Goal: Transaction & Acquisition: Purchase product/service

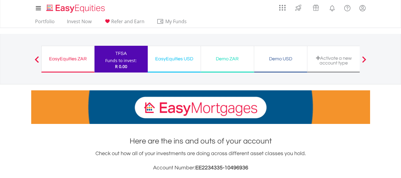
click at [74, 61] on div "EasyEquities ZAR" at bounding box center [67, 59] width 45 height 8
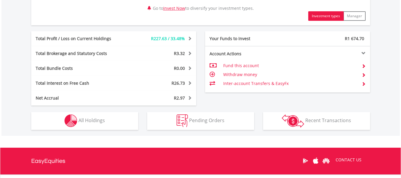
scroll to position [319, 0]
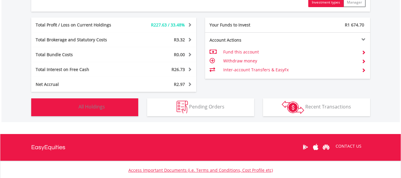
click at [97, 107] on span "All Holdings" at bounding box center [91, 106] width 26 height 7
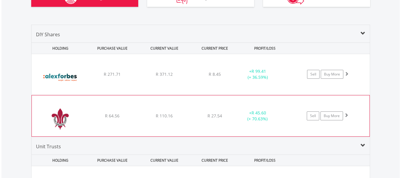
scroll to position [446, 0]
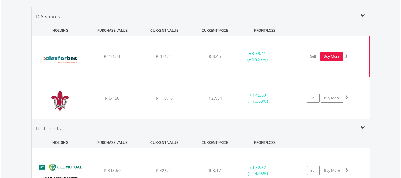
click at [330, 56] on link "Buy More" at bounding box center [331, 56] width 23 height 9
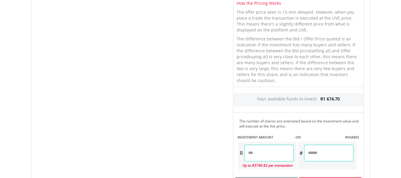
scroll to position [297, 0]
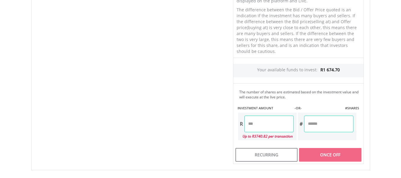
click at [258, 127] on input "number" at bounding box center [268, 124] width 49 height 17
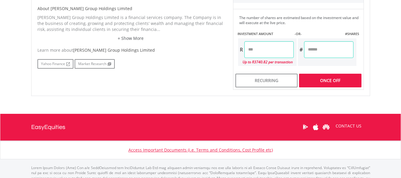
type input "**"
type input "*****"
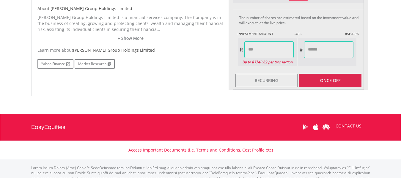
type input "**"
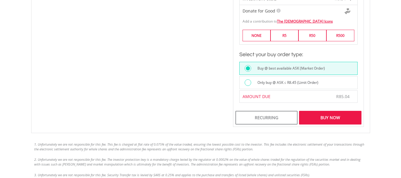
scroll to position [416, 0]
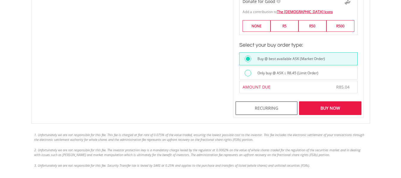
click at [330, 106] on div "Buy Now" at bounding box center [330, 108] width 62 height 14
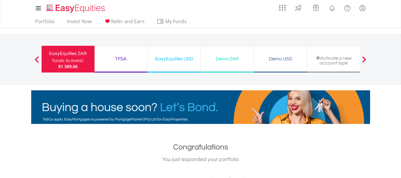
click at [126, 58] on div "TFSA" at bounding box center [121, 59] width 46 height 8
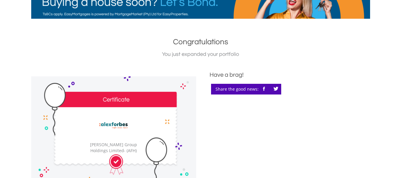
scroll to position [119, 0]
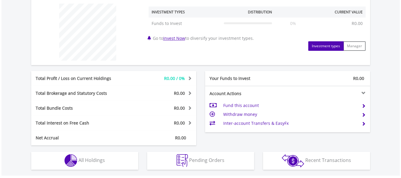
scroll to position [238, 0]
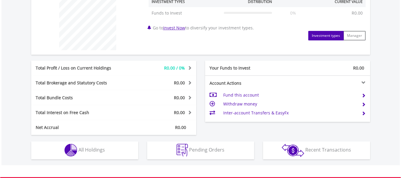
click at [362, 96] on span at bounding box center [363, 95] width 4 height 4
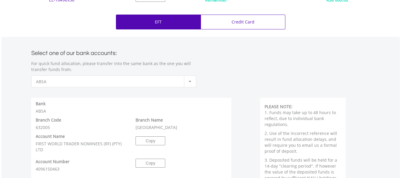
scroll to position [267, 0]
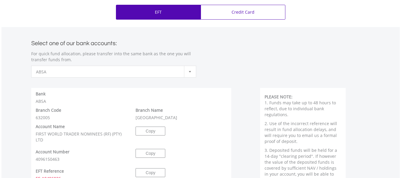
click at [190, 71] on b at bounding box center [190, 71] width 2 height 1
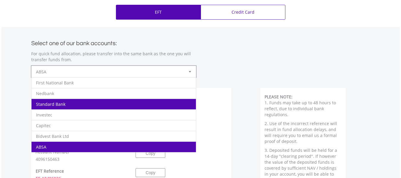
click at [106, 102] on li "Standard Bank" at bounding box center [114, 104] width 164 height 11
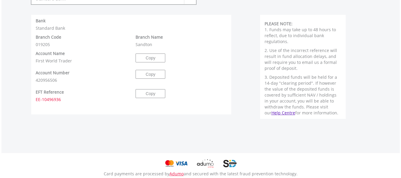
scroll to position [327, 0]
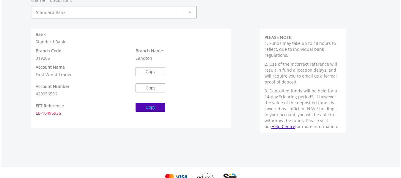
click at [158, 108] on button "Copy" at bounding box center [151, 107] width 30 height 9
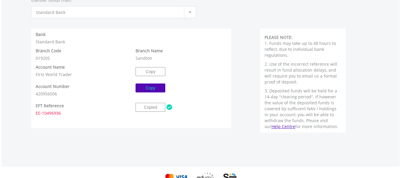
click at [160, 88] on button "Copy" at bounding box center [151, 88] width 30 height 9
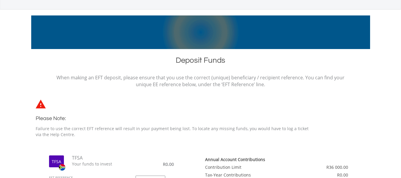
scroll to position [30, 0]
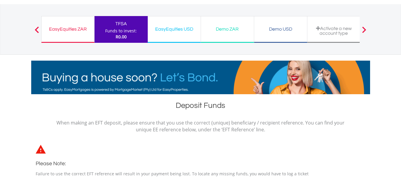
click at [79, 32] on div "EasyEquities ZAR" at bounding box center [67, 29] width 45 height 8
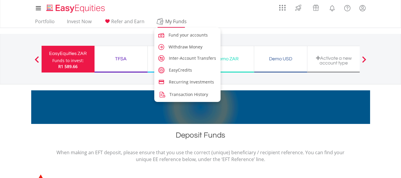
click at [166, 21] on span "My Funds" at bounding box center [176, 22] width 39 height 8
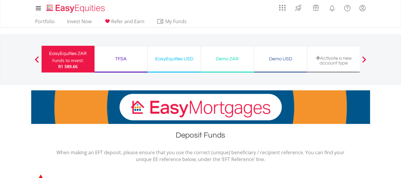
click at [86, 65] on div "EasyEquities ZAR Funds to invest: R1 589.66" at bounding box center [67, 59] width 53 height 27
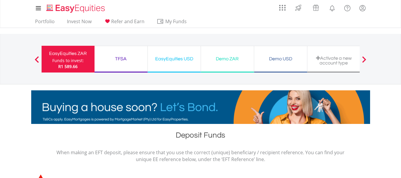
click at [35, 60] on span at bounding box center [37, 59] width 4 height 7
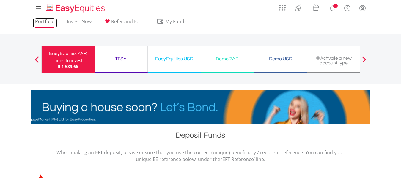
click at [41, 21] on link "Portfolio" at bounding box center [45, 22] width 24 height 9
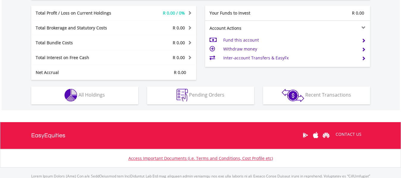
scroll to position [263, 0]
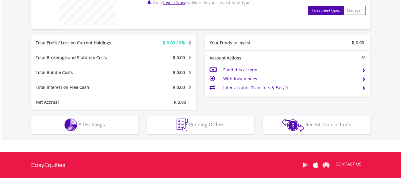
click at [250, 70] on td "Fund this account" at bounding box center [289, 69] width 133 height 9
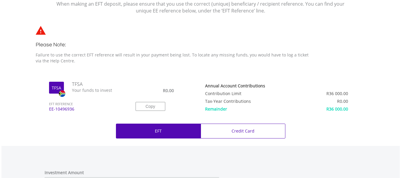
scroll to position [149, 0]
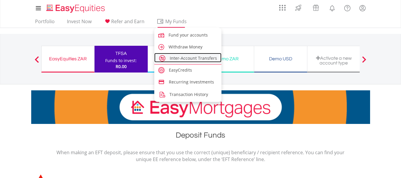
click at [173, 59] on span "Inter-Account Transfers" at bounding box center [193, 58] width 47 height 6
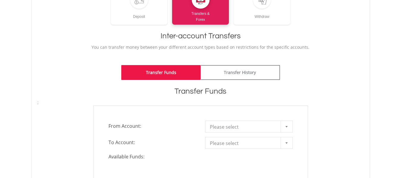
scroll to position [89, 0]
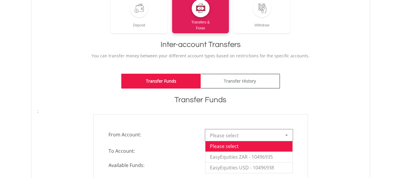
click at [286, 136] on b at bounding box center [286, 135] width 2 height 1
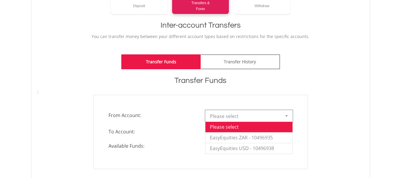
scroll to position [119, 0]
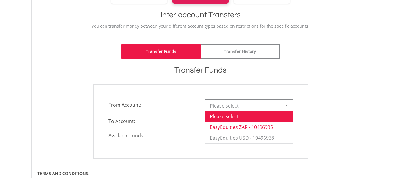
click at [245, 127] on li "EasyEquities ZAR - 10496935" at bounding box center [248, 127] width 87 height 11
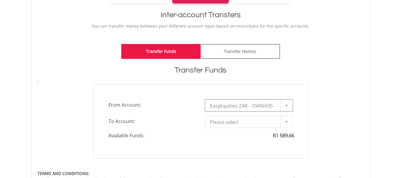
click at [286, 122] on b at bounding box center [286, 121] width 2 height 1
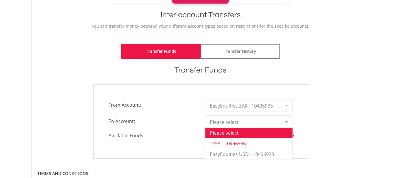
click at [237, 143] on li "TFSA - 10496936" at bounding box center [248, 143] width 87 height 11
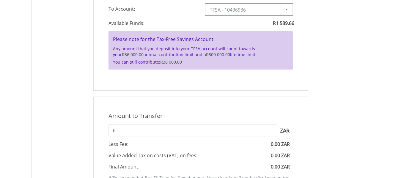
scroll to position [238, 0]
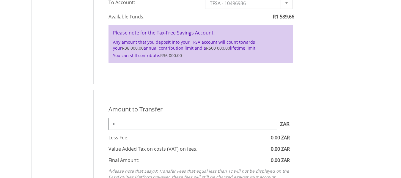
click at [119, 125] on input "*" at bounding box center [192, 124] width 169 height 12
type input "*"
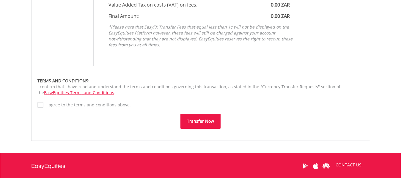
scroll to position [386, 0]
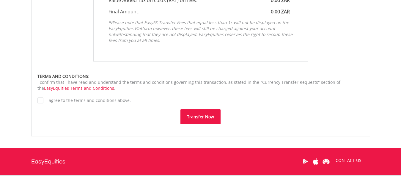
type input "*******"
click at [205, 117] on button "Transfer Now" at bounding box center [200, 116] width 40 height 15
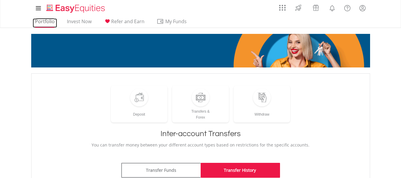
click at [48, 22] on link "Portfolio" at bounding box center [45, 22] width 24 height 9
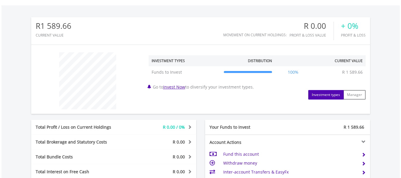
scroll to position [200, 0]
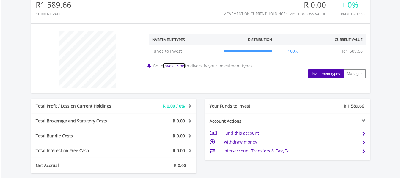
click at [178, 67] on link "Invest Now" at bounding box center [174, 66] width 22 height 6
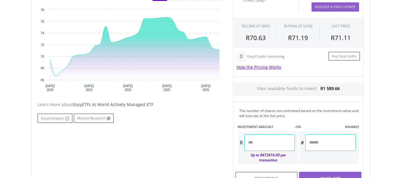
scroll to position [208, 0]
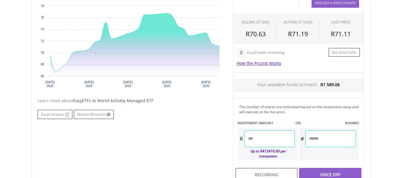
click at [256, 139] on input "number" at bounding box center [269, 138] width 51 height 17
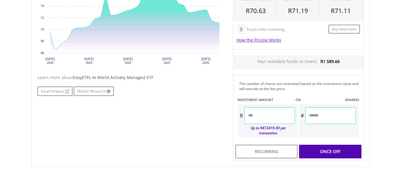
scroll to position [238, 0]
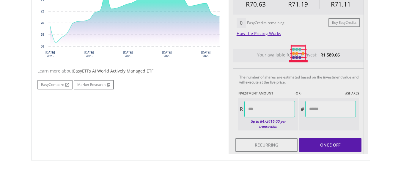
click at [328, 140] on div "Last Updated Price: 15-min. Delay* Price Update Cost: 1 Credits Request A Price…" at bounding box center [299, 53] width 140 height 201
type input "*****"
type input "******"
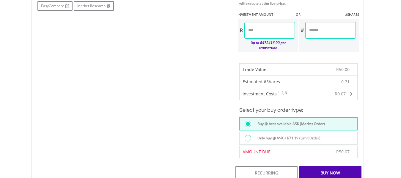
scroll to position [327, 0]
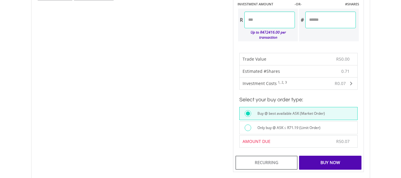
click at [331, 157] on div "Buy Now" at bounding box center [330, 163] width 62 height 14
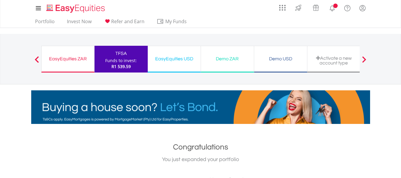
click at [122, 61] on div "Funds to invest:" at bounding box center [121, 61] width 32 height 6
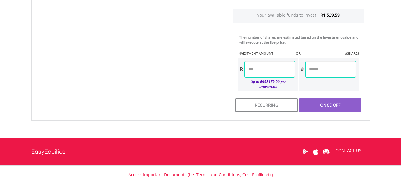
scroll to position [297, 0]
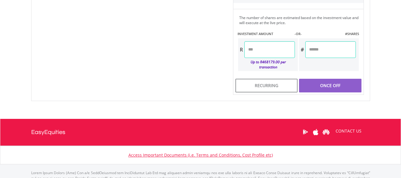
click at [260, 53] on input "number" at bounding box center [269, 49] width 51 height 17
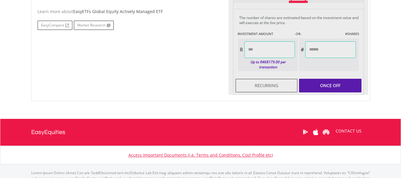
type input "*****"
type input "******"
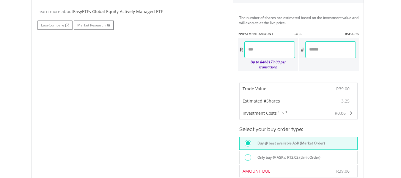
scroll to position [327, 0]
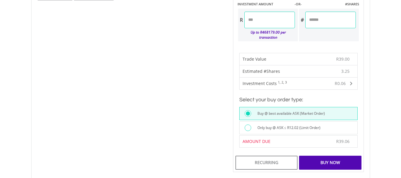
click at [336, 157] on div "Buy Now" at bounding box center [330, 163] width 62 height 14
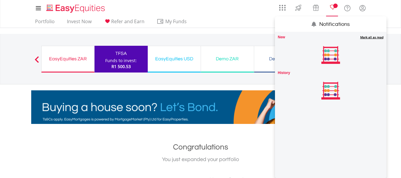
click at [333, 7] on lord-icon "Notifications" at bounding box center [331, 7] width 7 height 7
click at [336, 7] on span "Notifications" at bounding box center [335, 6] width 4 height 4
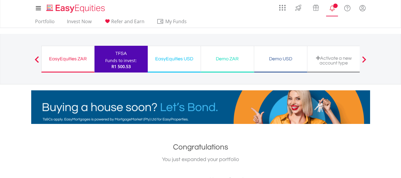
click at [336, 7] on span "Notifications" at bounding box center [335, 6] width 4 height 4
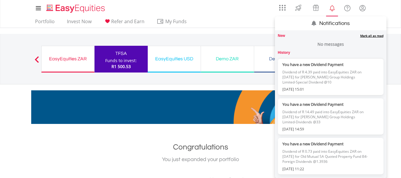
click at [369, 35] on link "Mark all as read" at bounding box center [371, 36] width 23 height 4
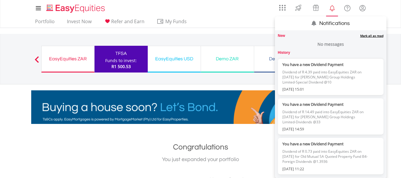
click at [367, 35] on link "Mark all as read" at bounding box center [371, 36] width 23 height 4
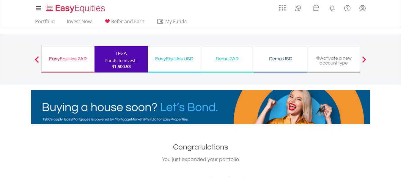
click at [63, 59] on div "EasyEquities ZAR" at bounding box center [67, 59] width 45 height 8
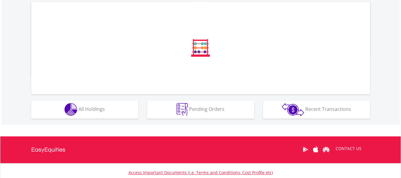
scroll to position [117, 0]
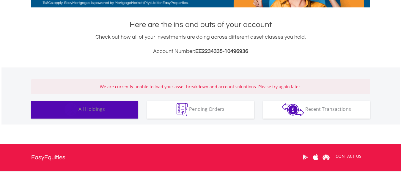
click at [94, 109] on span "All Holdings" at bounding box center [91, 109] width 26 height 7
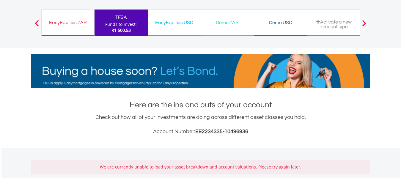
scroll to position [0, 0]
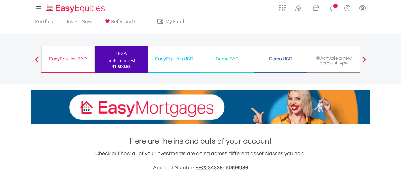
click at [74, 62] on div "EasyEquities ZAR" at bounding box center [67, 59] width 45 height 8
click at [333, 7] on lord-icon "Notifications" at bounding box center [331, 7] width 7 height 7
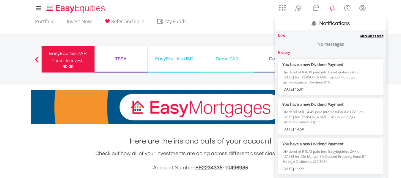
scroll to position [57, 113]
click at [289, 34] on div "Mark all as read" at bounding box center [334, 36] width 98 height 4
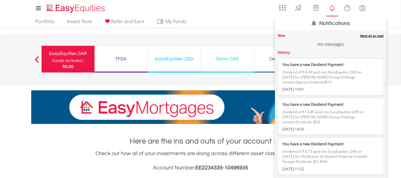
click at [284, 53] on label "History 33" at bounding box center [284, 52] width 12 height 5
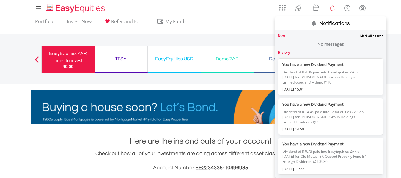
click at [369, 35] on link "Mark all as read" at bounding box center [371, 36] width 23 height 4
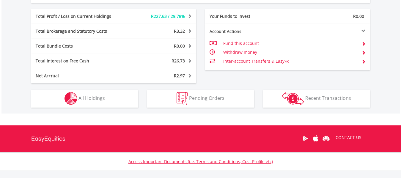
scroll to position [327, 0]
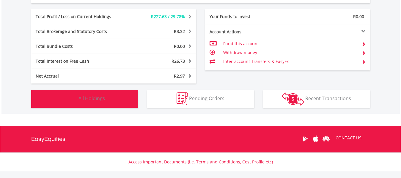
click at [99, 101] on span "All Holdings" at bounding box center [91, 98] width 26 height 7
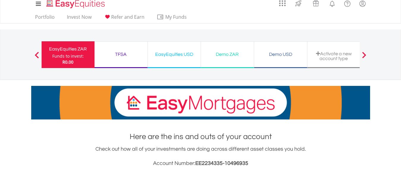
scroll to position [0, 0]
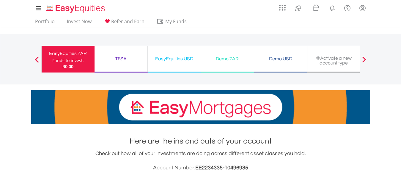
click at [118, 60] on div "TFSA" at bounding box center [121, 59] width 46 height 8
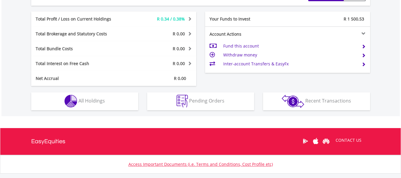
scroll to position [288, 0]
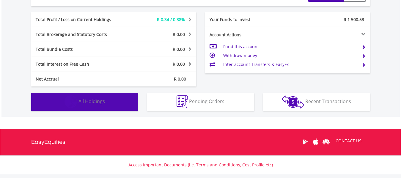
click at [91, 101] on span "All Holdings" at bounding box center [91, 101] width 26 height 7
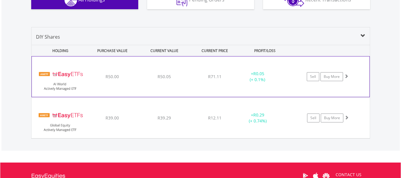
scroll to position [417, 0]
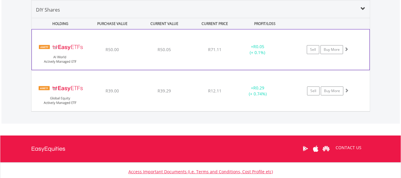
click at [65, 45] on img at bounding box center [60, 53] width 51 height 32
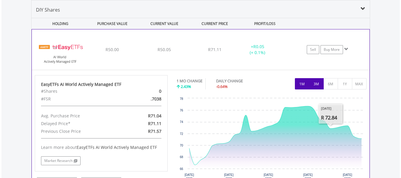
click at [313, 83] on button "3M" at bounding box center [316, 83] width 15 height 11
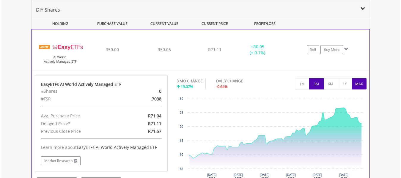
click at [356, 85] on button "MAX" at bounding box center [359, 83] width 15 height 11
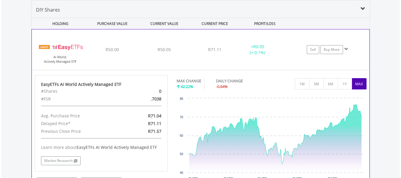
click at [347, 49] on span at bounding box center [346, 49] width 4 height 4
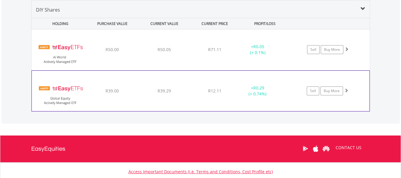
click at [67, 92] on img at bounding box center [60, 94] width 51 height 32
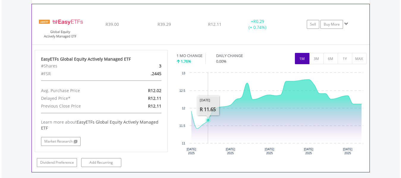
scroll to position [506, 0]
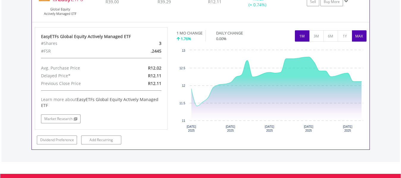
click at [361, 38] on button "MAX" at bounding box center [359, 35] width 15 height 11
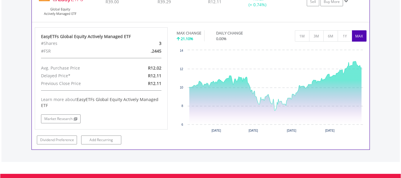
click at [345, 1] on span at bounding box center [346, 1] width 4 height 4
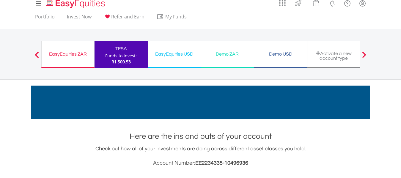
scroll to position [0, 0]
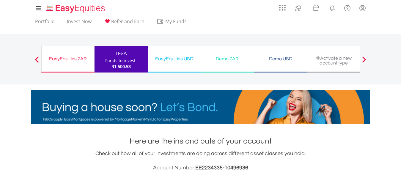
click at [173, 59] on div "EasyEquities USD" at bounding box center [174, 59] width 46 height 8
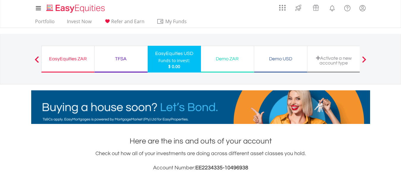
click at [124, 60] on div "TFSA" at bounding box center [121, 59] width 46 height 8
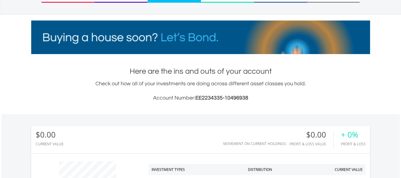
scroll to position [89, 0]
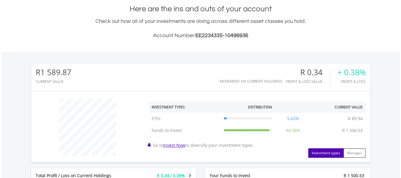
scroll to position [128, 0]
